Goal: Task Accomplishment & Management: Manage account settings

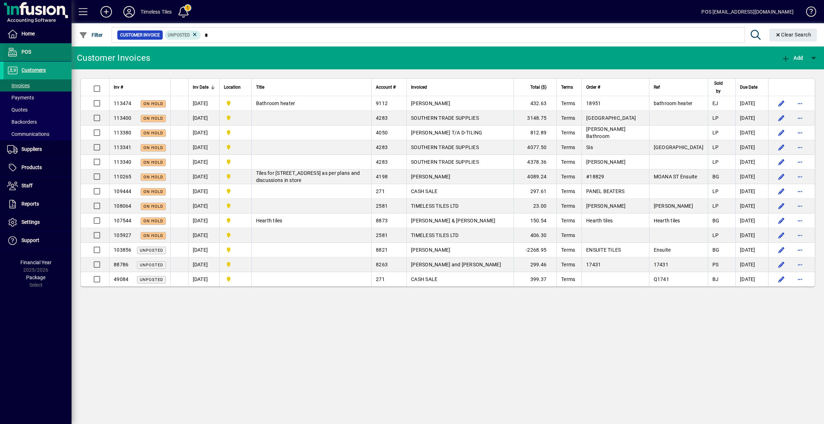
click at [36, 49] on span at bounding box center [38, 52] width 68 height 17
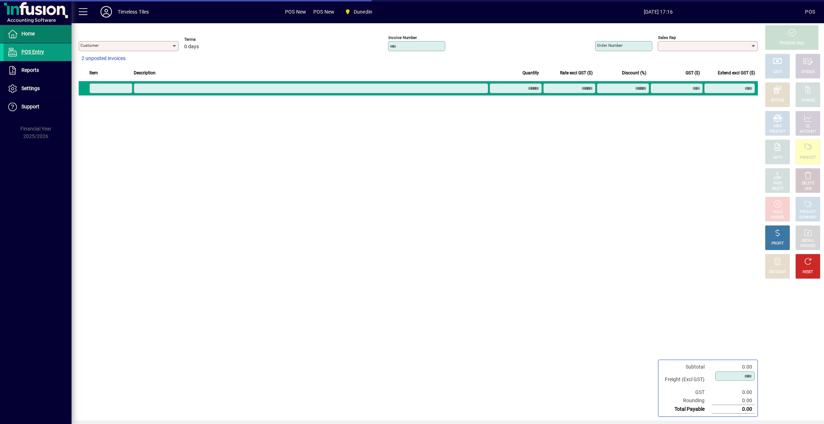
type input "**********"
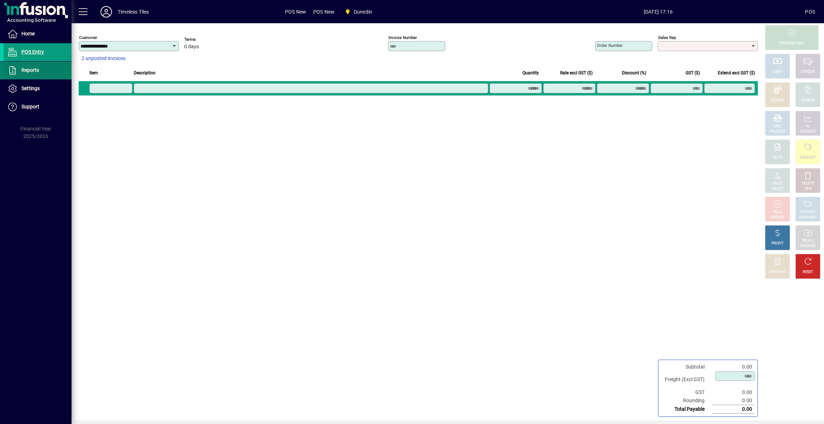
click at [27, 68] on span "Reports" at bounding box center [30, 70] width 18 height 6
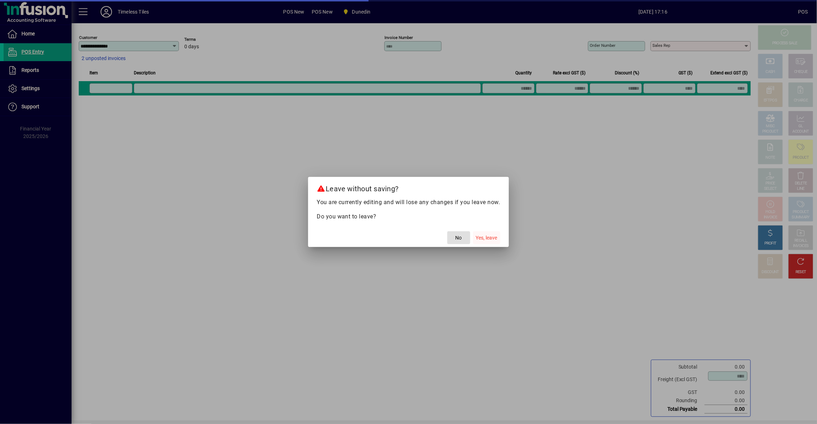
click at [486, 236] on span "Yes, leave" at bounding box center [486, 238] width 21 height 8
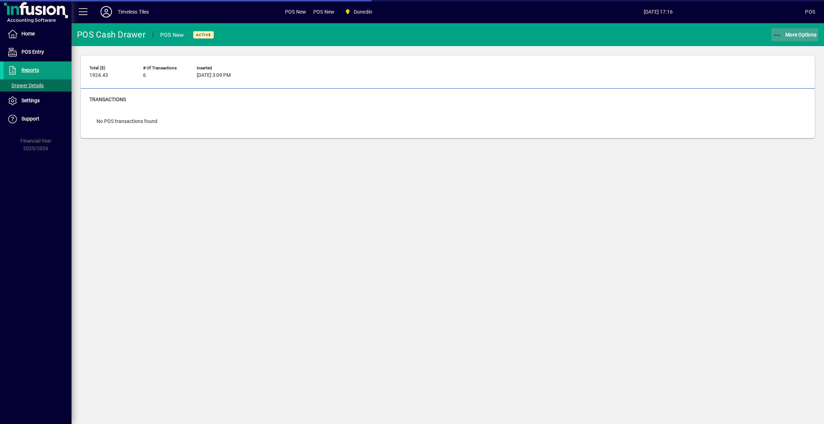
click at [793, 41] on span "button" at bounding box center [794, 34] width 47 height 17
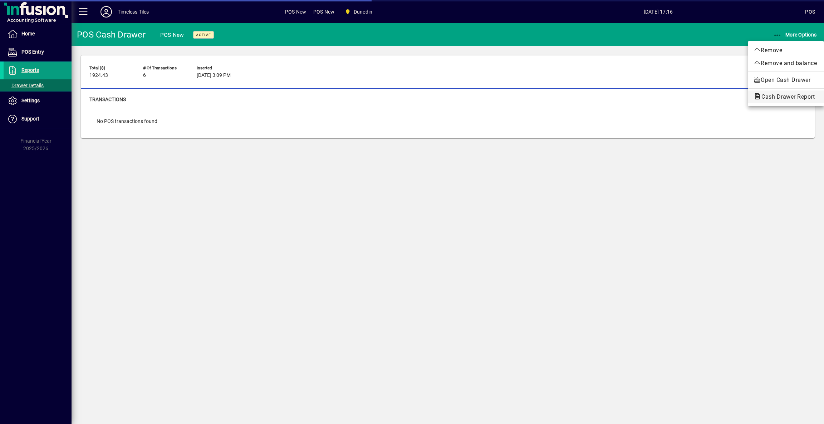
click at [775, 97] on span "Cash Drawer Report" at bounding box center [786, 96] width 65 height 7
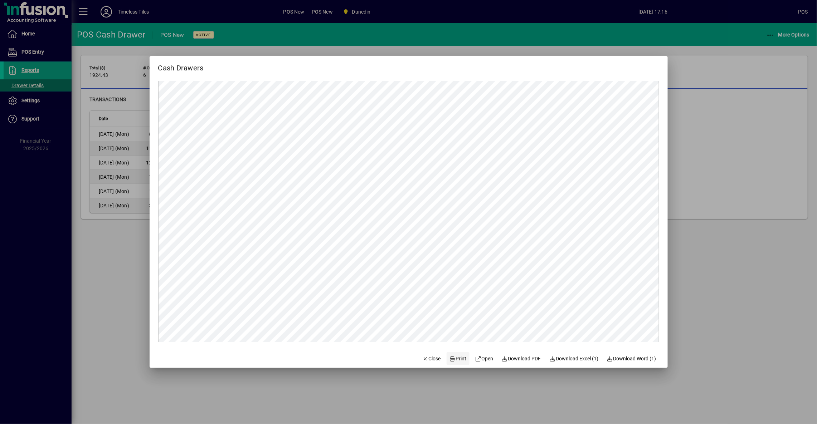
click at [455, 361] on span "Print" at bounding box center [457, 359] width 17 height 8
click at [429, 356] on span "Close" at bounding box center [431, 359] width 19 height 8
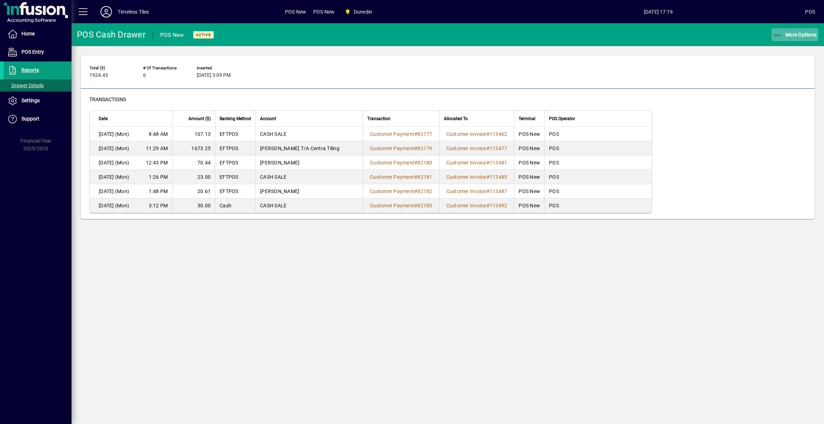
click at [801, 30] on span "button" at bounding box center [794, 34] width 47 height 17
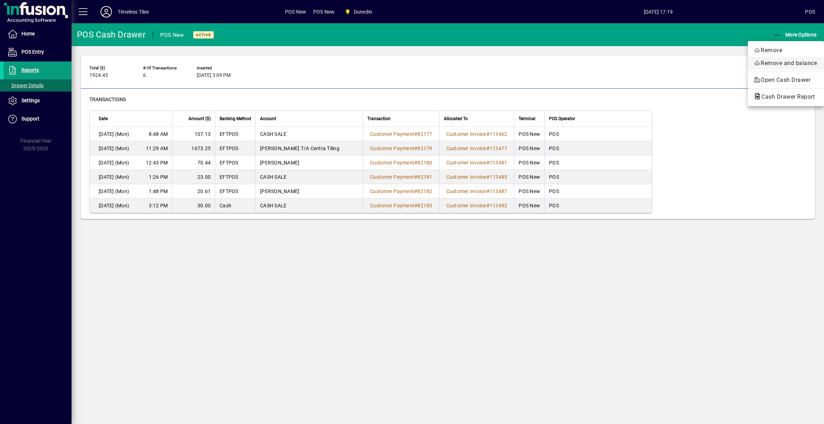
click at [782, 63] on span "Remove and balance" at bounding box center [786, 63] width 65 height 9
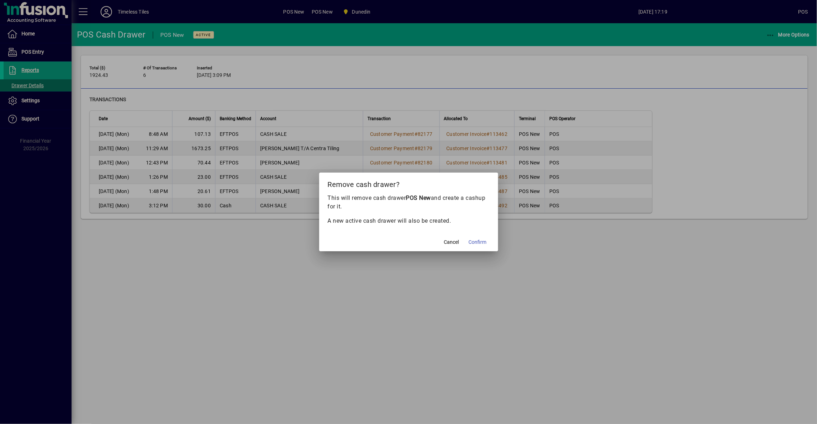
click at [475, 246] on button "Confirm" at bounding box center [478, 242] width 24 height 13
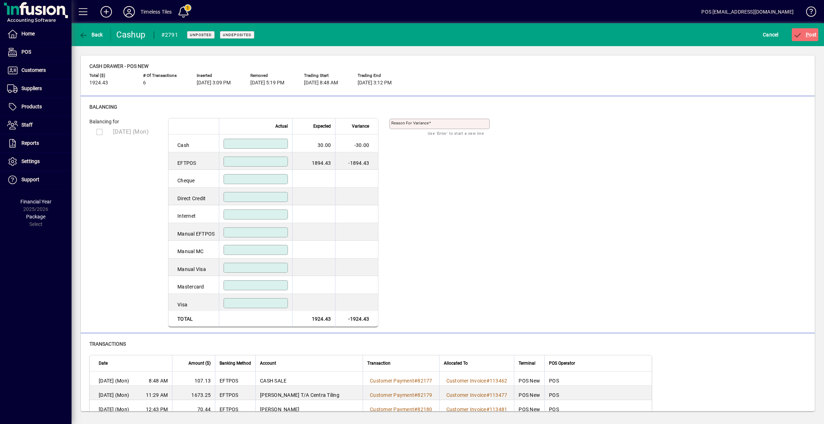
click at [269, 141] on input at bounding box center [256, 144] width 62 height 6
type input "*****"
click at [262, 160] on input at bounding box center [256, 162] width 62 height 6
type input "*******"
click at [268, 181] on input at bounding box center [256, 179] width 62 height 6
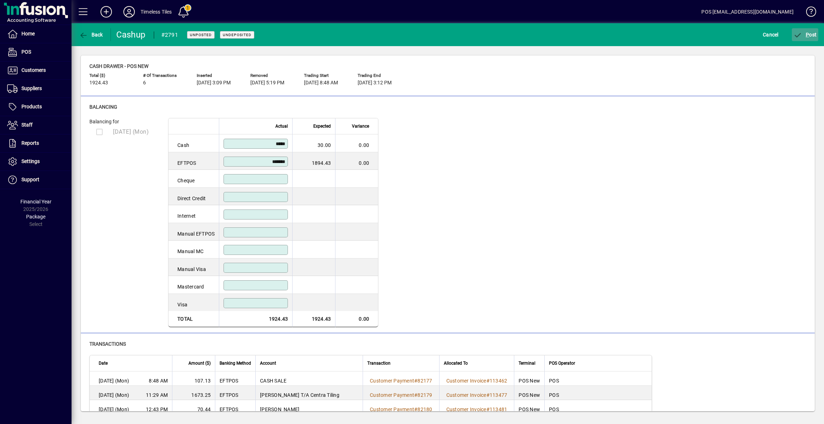
click at [808, 34] on span "P" at bounding box center [807, 35] width 3 height 6
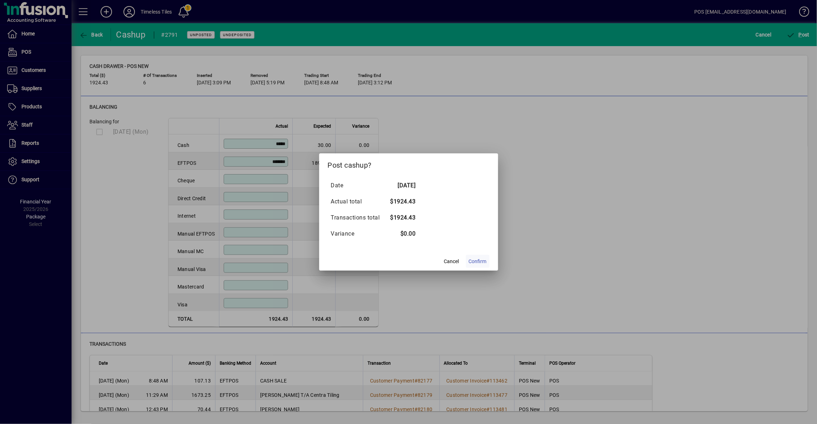
click at [482, 262] on span "Confirm" at bounding box center [478, 262] width 18 height 8
